Goal: Transaction & Acquisition: Purchase product/service

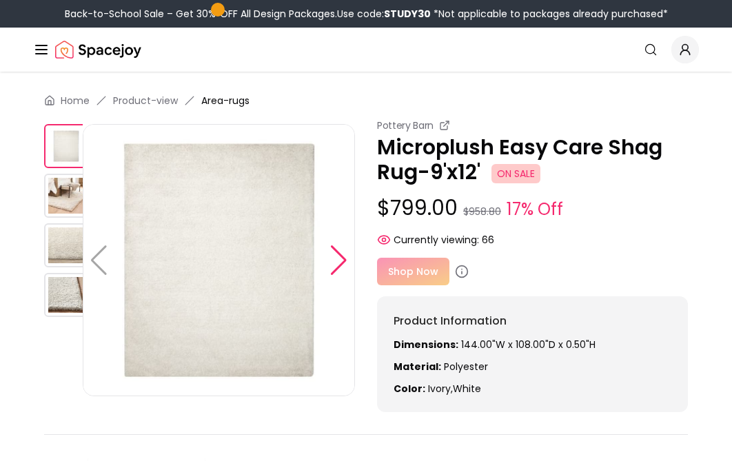
click at [343, 264] on div at bounding box center [339, 261] width 19 height 30
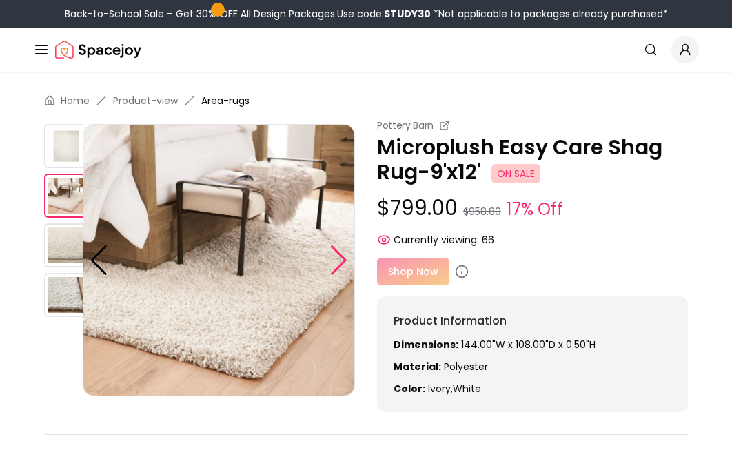
click at [343, 264] on div at bounding box center [339, 261] width 19 height 30
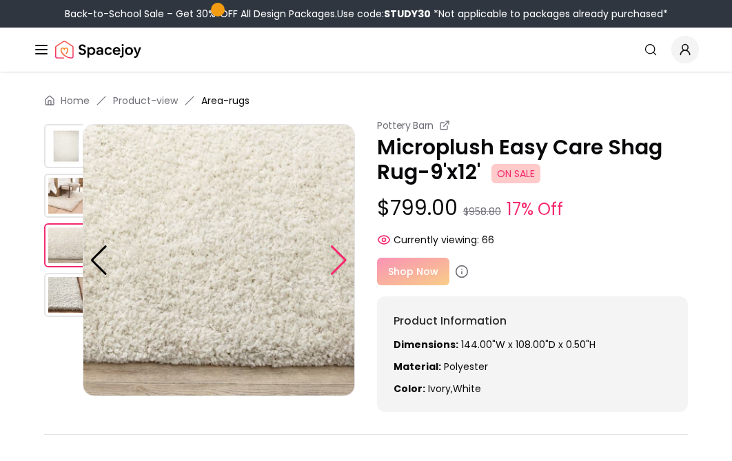
click at [343, 264] on div at bounding box center [339, 261] width 19 height 30
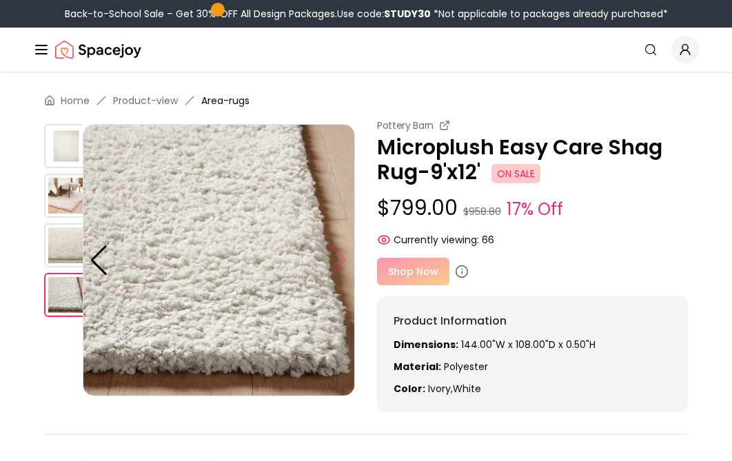
click at [343, 264] on img at bounding box center [219, 260] width 272 height 272
click at [101, 261] on div at bounding box center [99, 261] width 19 height 30
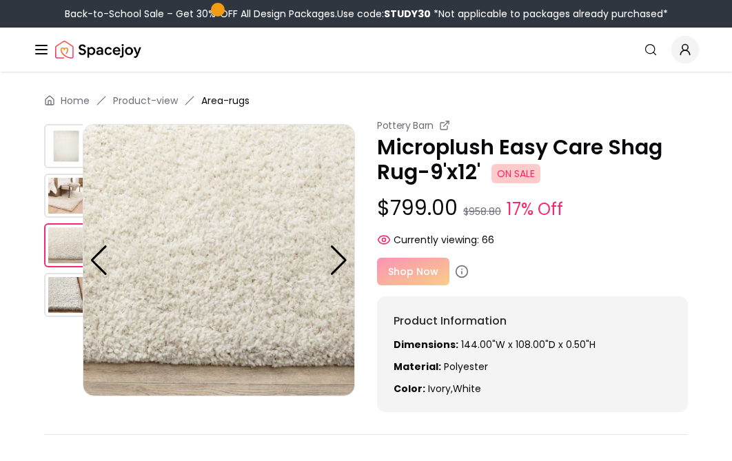
click at [44, 352] on div at bounding box center [63, 260] width 39 height 272
click at [57, 252] on img at bounding box center [66, 245] width 44 height 44
click at [68, 379] on div at bounding box center [63, 260] width 39 height 272
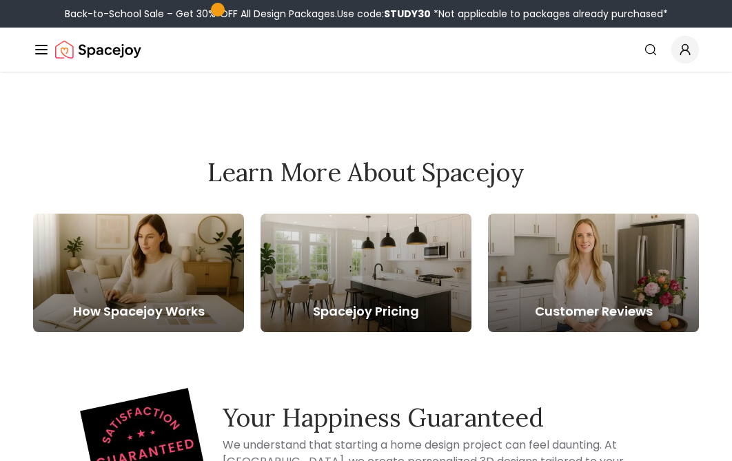
scroll to position [561, 0]
